Goal: Task Accomplishment & Management: Use online tool/utility

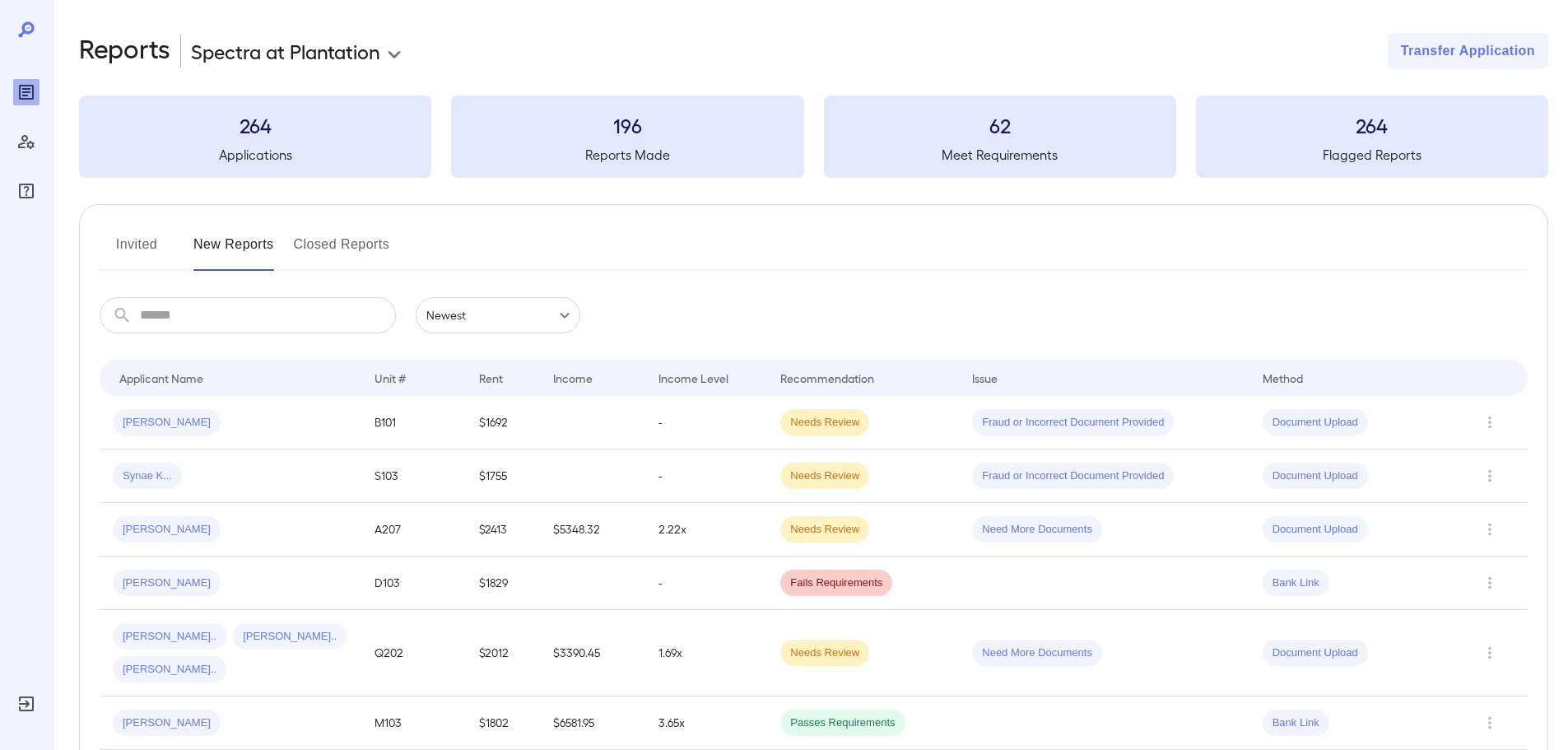
click at [140, 241] on button "Invited" at bounding box center [136, 250] width 74 height 40
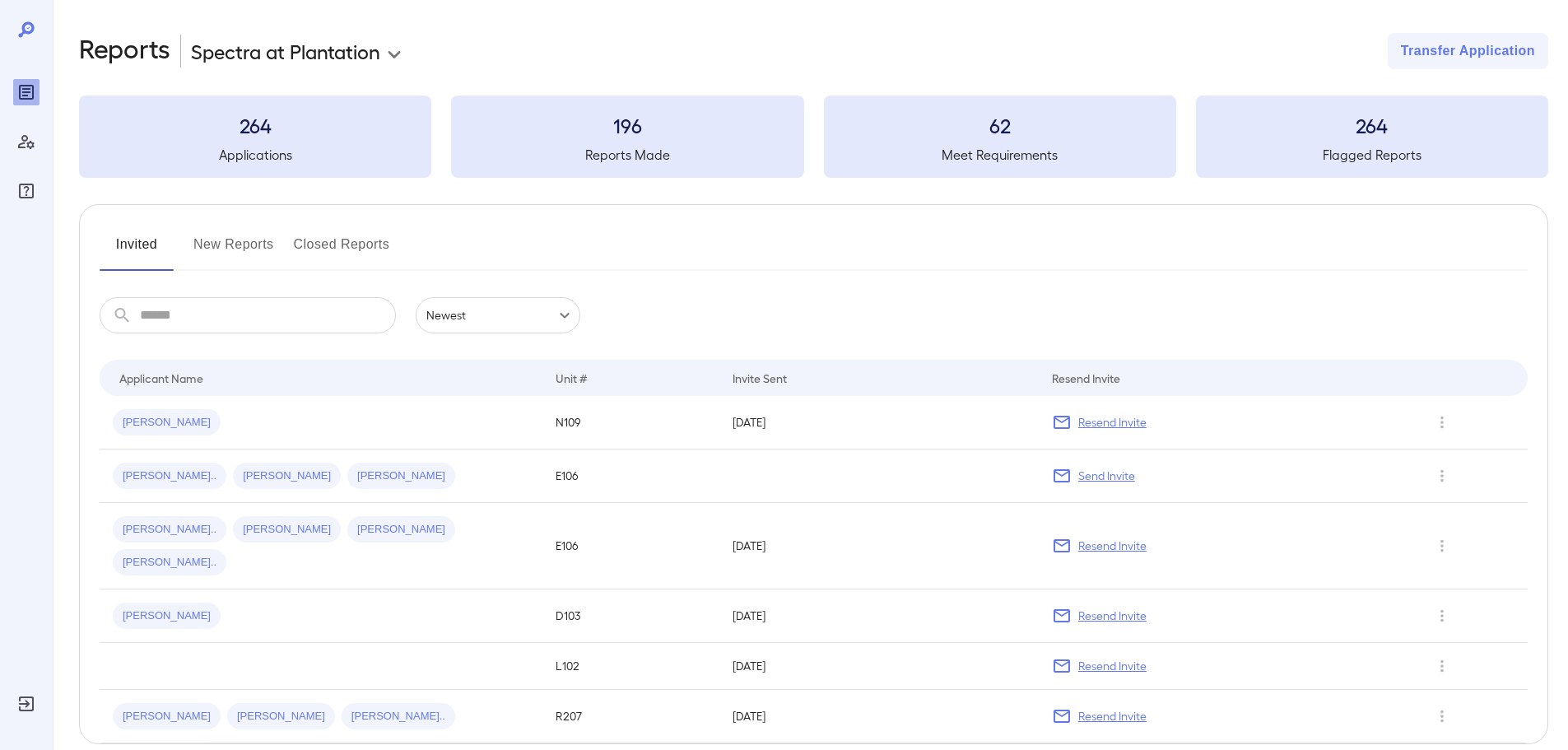
click at [243, 248] on button "New Reports" at bounding box center [234, 250] width 81 height 40
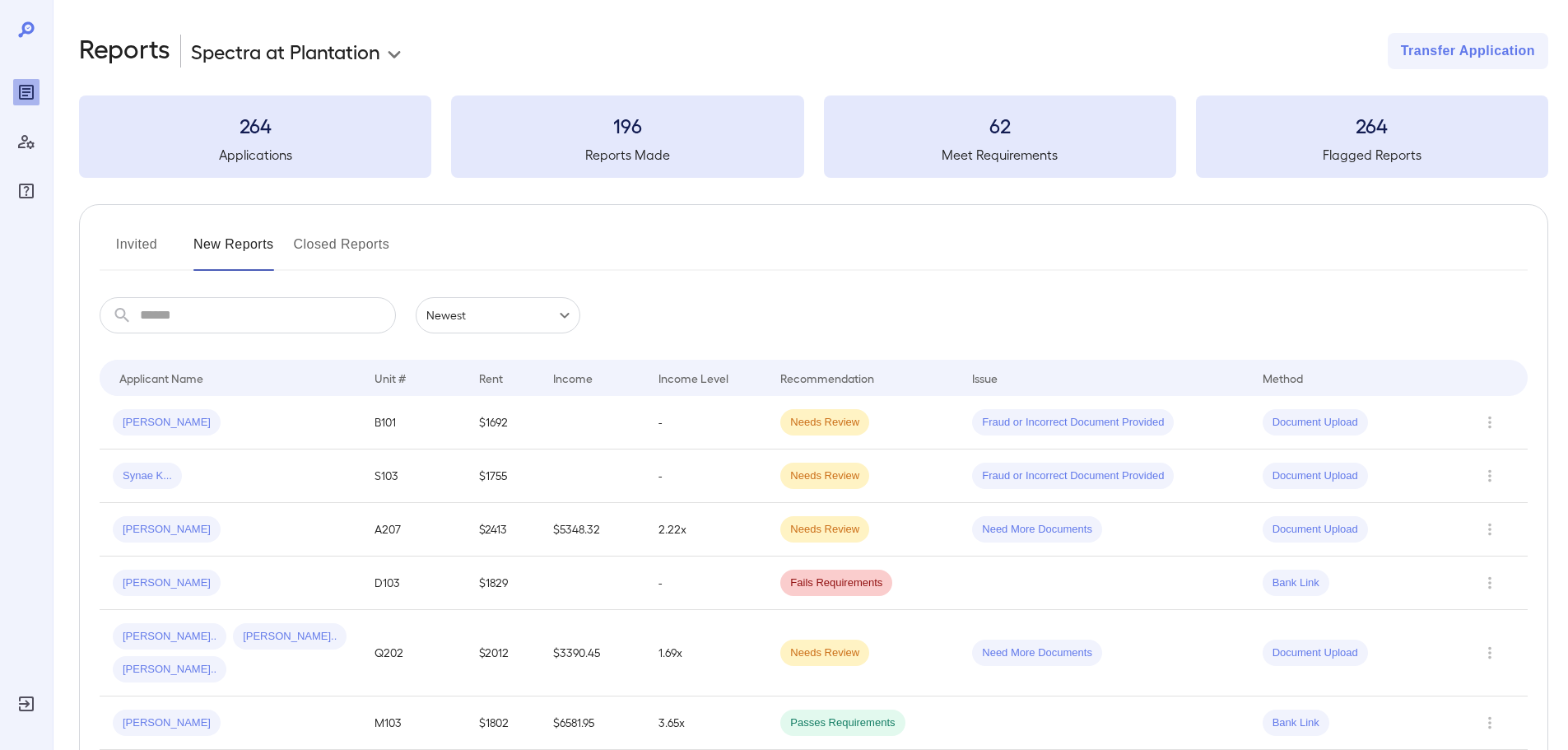
click at [153, 243] on button "Invited" at bounding box center [136, 250] width 74 height 40
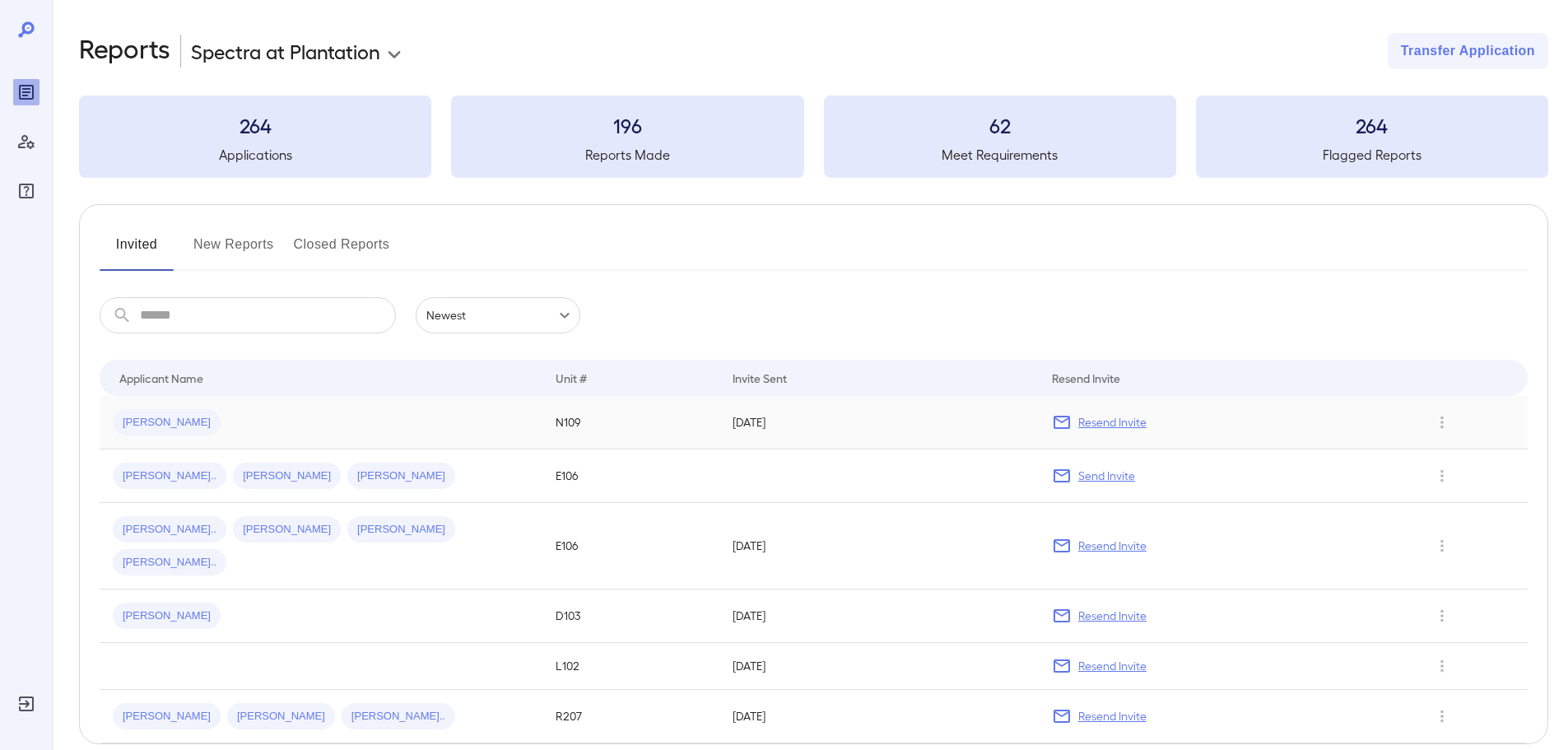
click at [381, 445] on td "[PERSON_NAME]" at bounding box center [321, 422] width 443 height 53
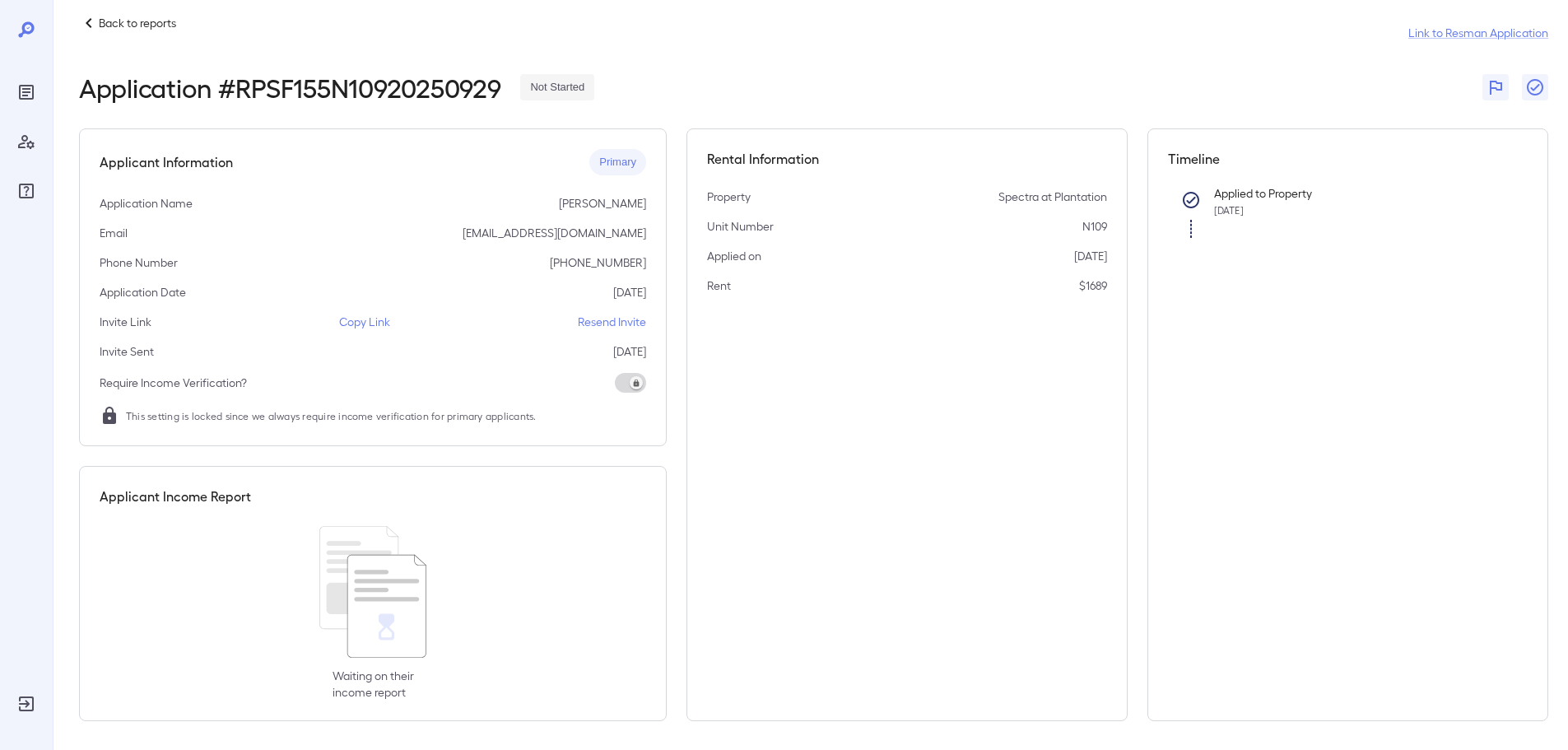
scroll to position [24, 0]
click at [380, 311] on p "Copy Link" at bounding box center [364, 318] width 51 height 17
click at [163, 20] on p "Back to reports" at bounding box center [137, 19] width 78 height 17
